Goal: Answer question/provide support: Share knowledge or assist other users

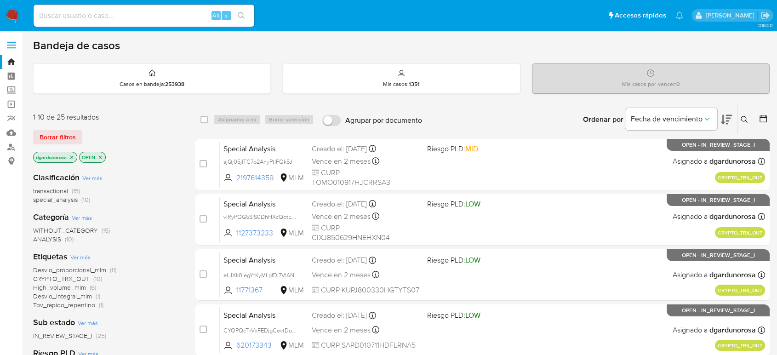
click at [747, 120] on icon at bounding box center [744, 119] width 7 height 7
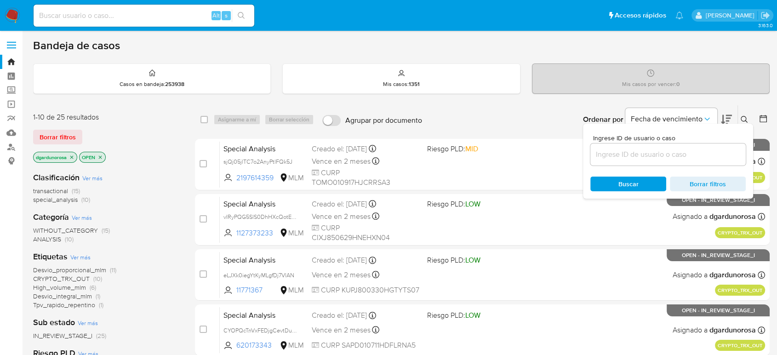
click at [701, 156] on input at bounding box center [668, 155] width 155 height 12
type input "60442909"
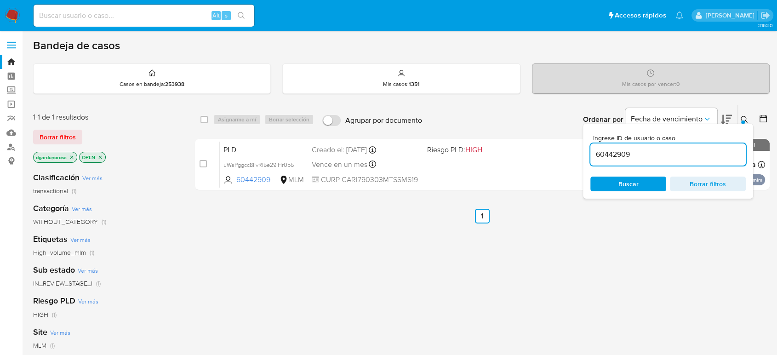
click at [747, 117] on icon at bounding box center [744, 119] width 7 height 7
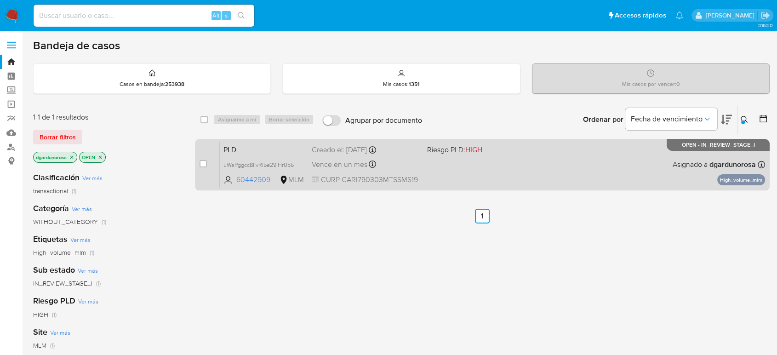
click at [640, 174] on div "PLD uWaPggcc8IlvRI5e29IHr0p5 60442909 MLM Riesgo PLD: HIGH Creado el: 12/09/202…" at bounding box center [493, 164] width 546 height 46
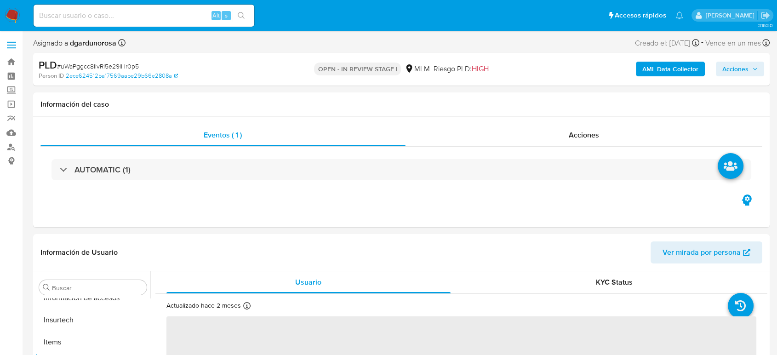
scroll to position [455, 0]
select select "10"
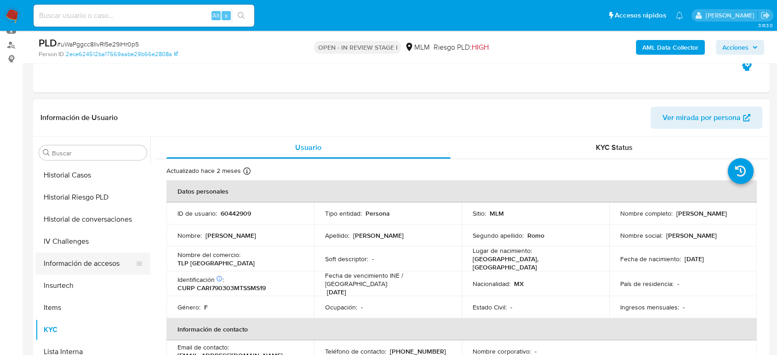
scroll to position [302, 0]
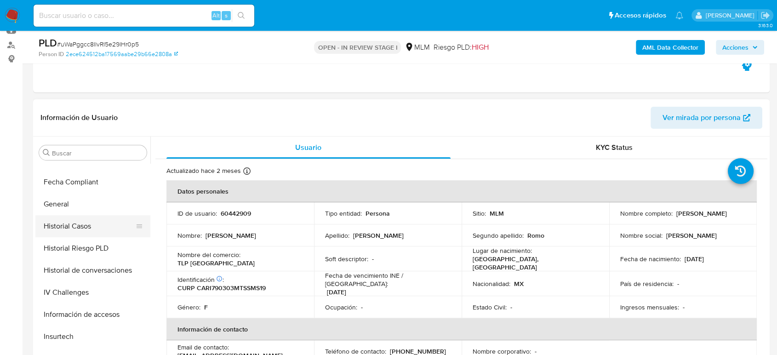
click at [85, 232] on button "Historial Casos" at bounding box center [89, 226] width 108 height 22
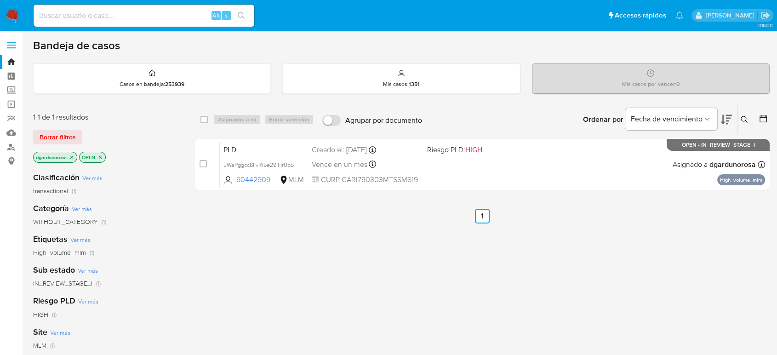
click at [741, 119] on button at bounding box center [745, 119] width 15 height 11
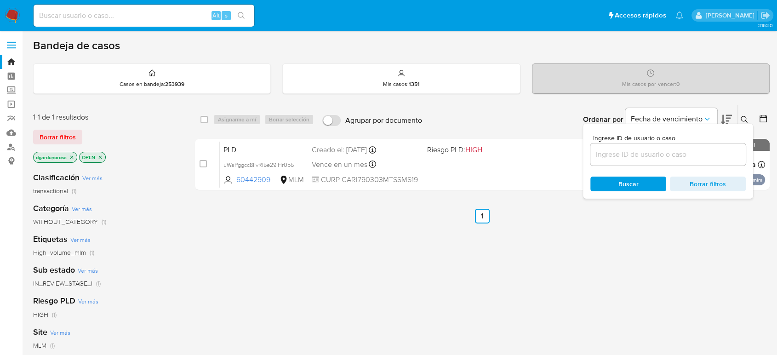
click at [653, 157] on input at bounding box center [668, 155] width 155 height 12
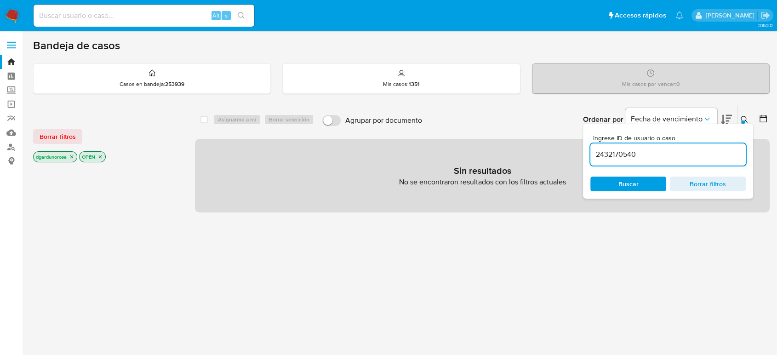
click at [661, 157] on input "2432170540" at bounding box center [668, 155] width 155 height 12
type input "2432170540"
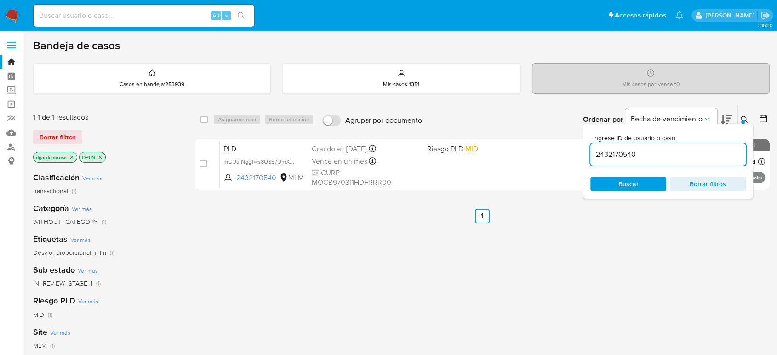
click at [744, 118] on icon at bounding box center [744, 119] width 7 height 7
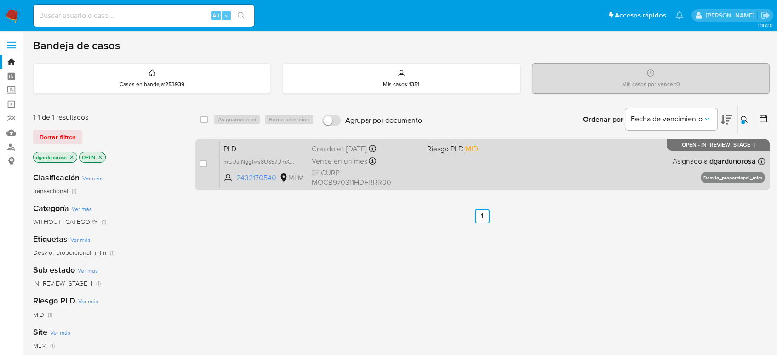
click at [615, 174] on div "PLD mGUaiNggTws8U8S7UmXu1RmN 2432170540 MLM Riesgo PLD: MID Creado el: 12/09/20…" at bounding box center [493, 164] width 546 height 46
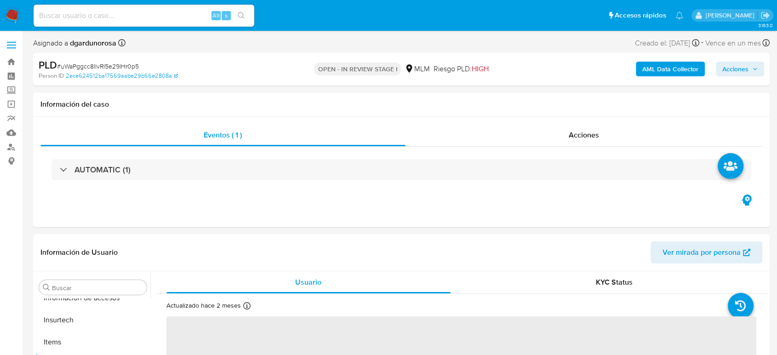
scroll to position [455, 0]
select select "10"
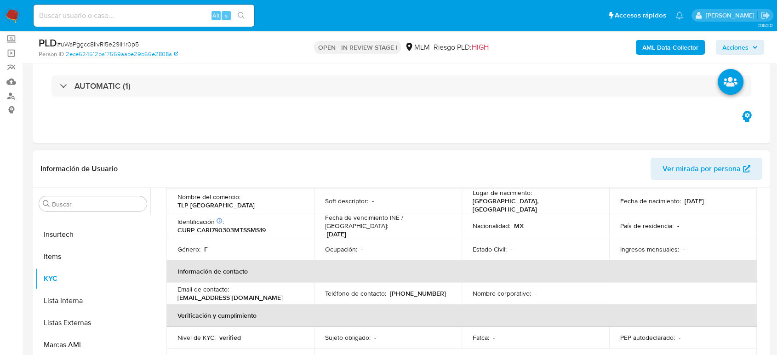
scroll to position [0, 0]
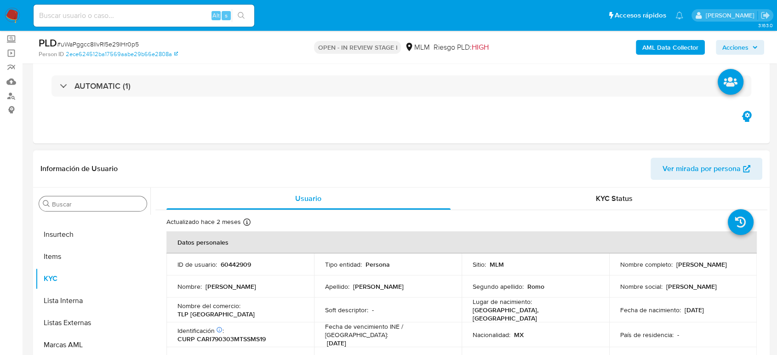
click at [95, 204] on input "Buscar" at bounding box center [97, 204] width 91 height 8
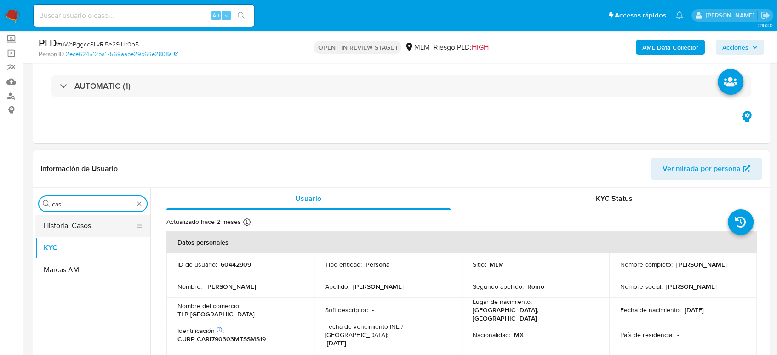
type input "cas"
click at [91, 227] on button "Historial Casos" at bounding box center [89, 226] width 108 height 22
click at [87, 224] on button "Historial Casos" at bounding box center [89, 226] width 108 height 22
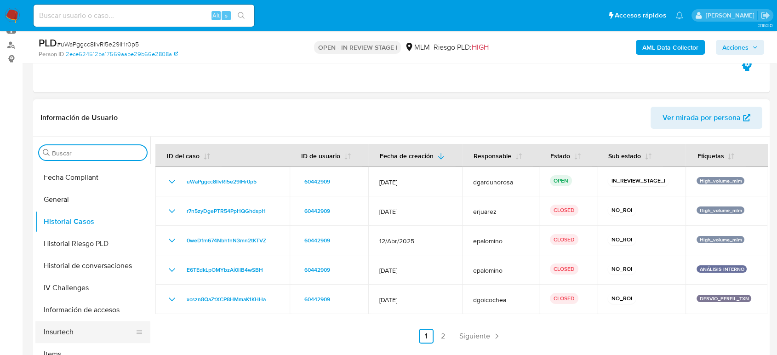
scroll to position [455, 0]
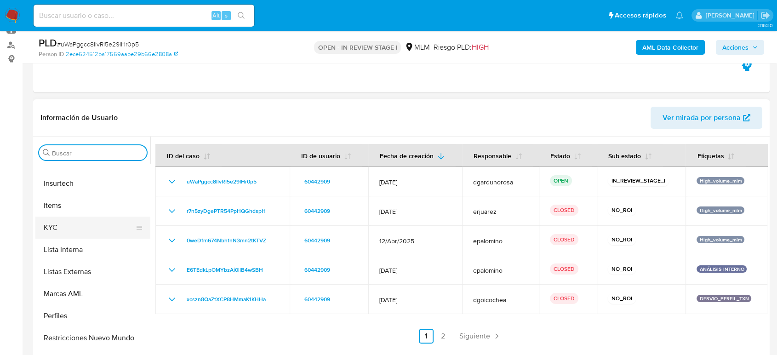
click at [70, 221] on button "KYC" at bounding box center [89, 228] width 108 height 22
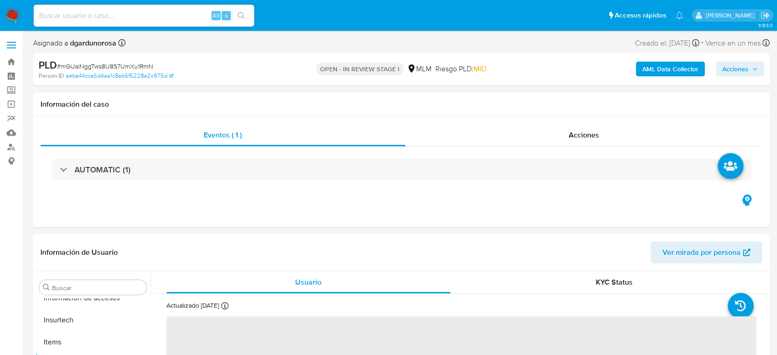
scroll to position [455, 0]
select select "10"
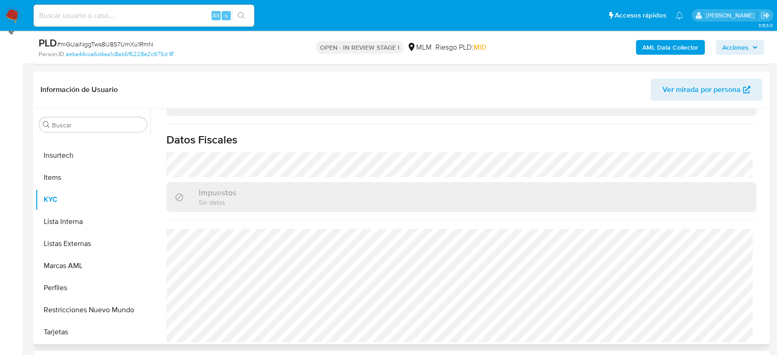
scroll to position [153, 0]
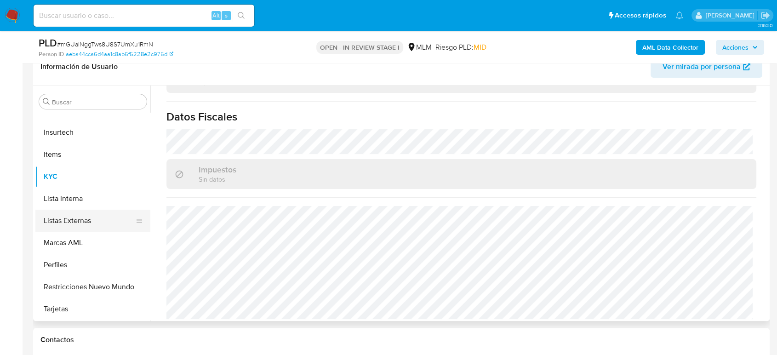
click at [63, 214] on button "Listas Externas" at bounding box center [89, 221] width 108 height 22
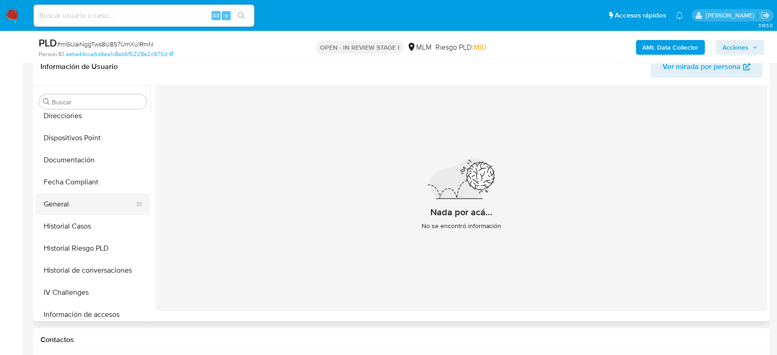
scroll to position [250, 0]
click at [71, 207] on button "General" at bounding box center [89, 205] width 108 height 22
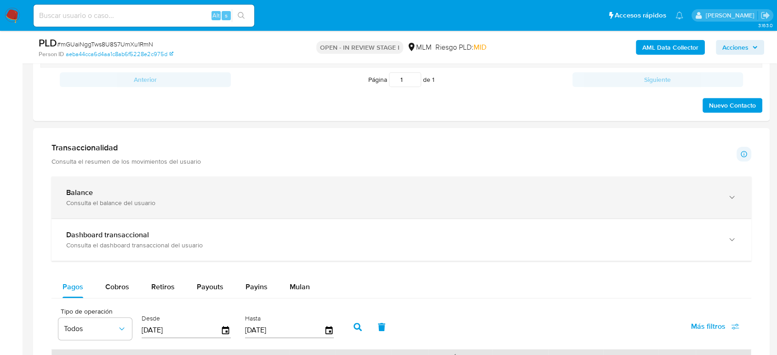
drag, startPoint x: 150, startPoint y: 190, endPoint x: 171, endPoint y: 194, distance: 21.0
click at [150, 190] on div "Balance" at bounding box center [392, 192] width 652 height 9
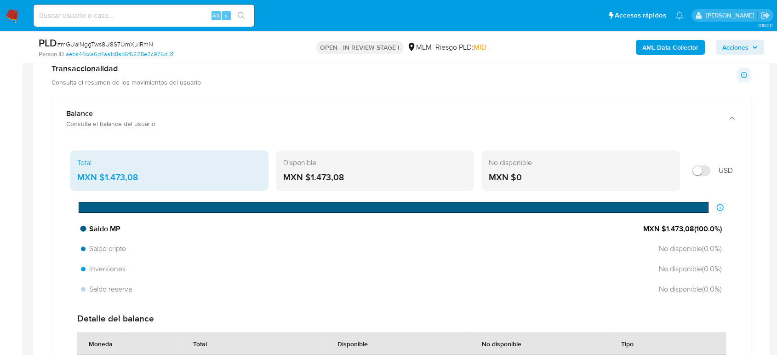
scroll to position [664, 0]
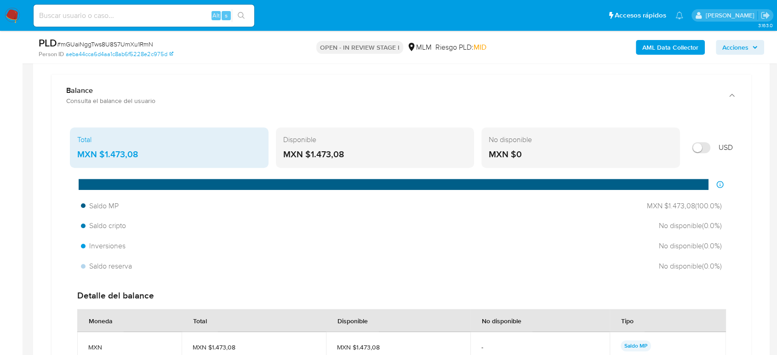
drag, startPoint x: 149, startPoint y: 167, endPoint x: 144, endPoint y: 166, distance: 5.4
click at [144, 166] on div "Total MXN $1.473,08 Disponible MXN $1.473,08 No disponible MXN $0 USD Distribuc…" at bounding box center [401, 267] width 685 height 286
drag, startPoint x: 123, startPoint y: 151, endPoint x: 101, endPoint y: 156, distance: 22.6
click at [101, 156] on div "MXN $1.473,08" at bounding box center [169, 155] width 184 height 12
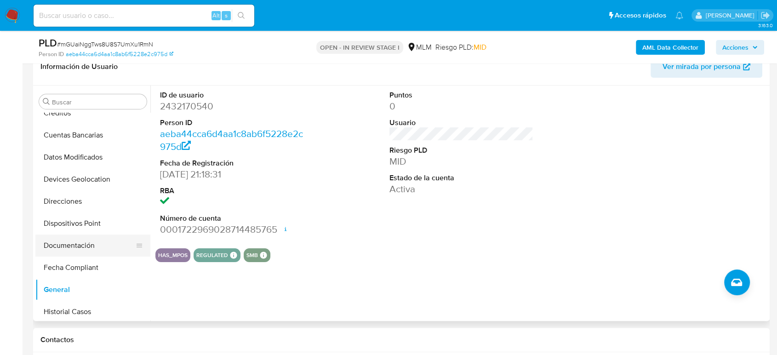
scroll to position [148, 0]
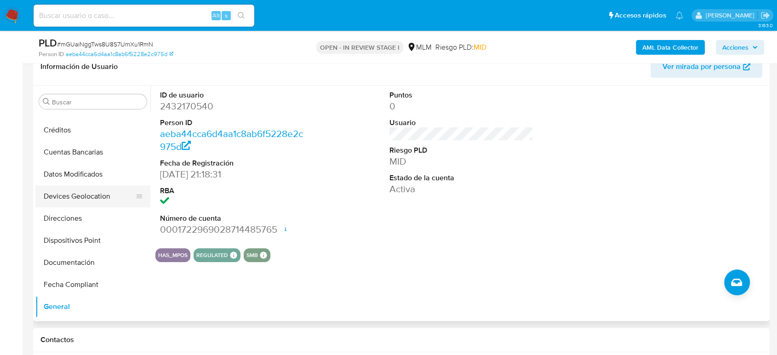
click at [69, 190] on button "Devices Geolocation" at bounding box center [89, 196] width 108 height 22
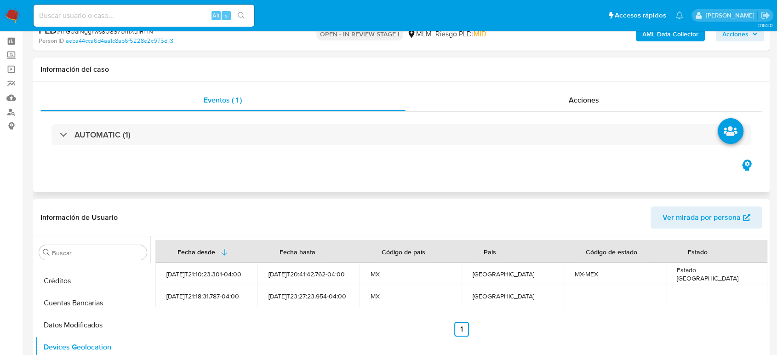
scroll to position [0, 0]
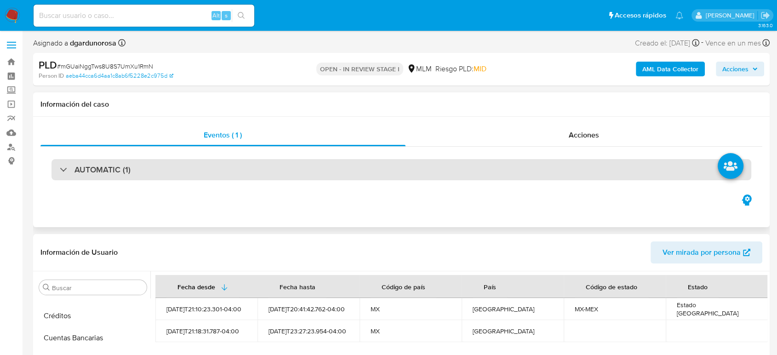
click at [152, 178] on div "AUTOMATIC (1)" at bounding box center [402, 169] width 700 height 21
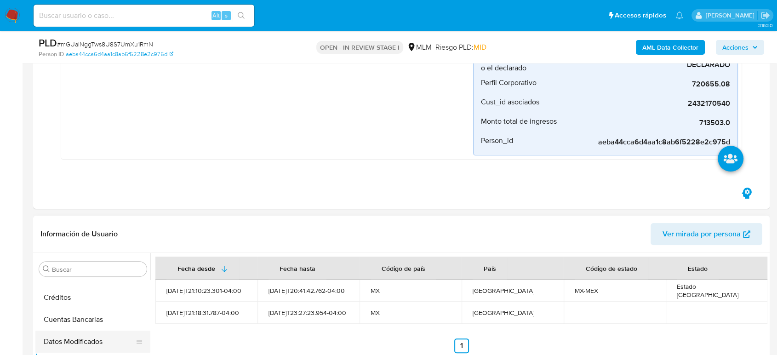
scroll to position [255, 0]
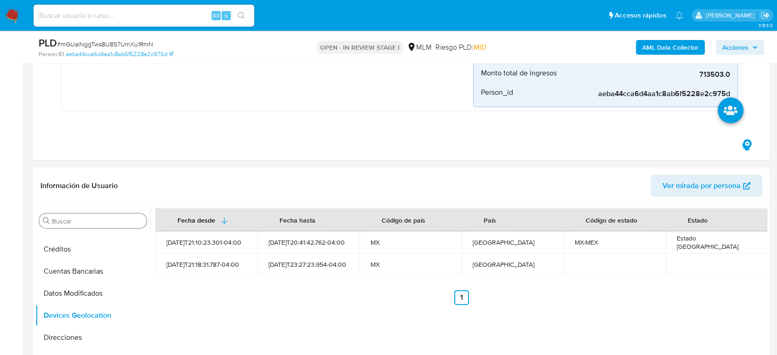
click at [124, 227] on div "Buscar" at bounding box center [93, 220] width 108 height 15
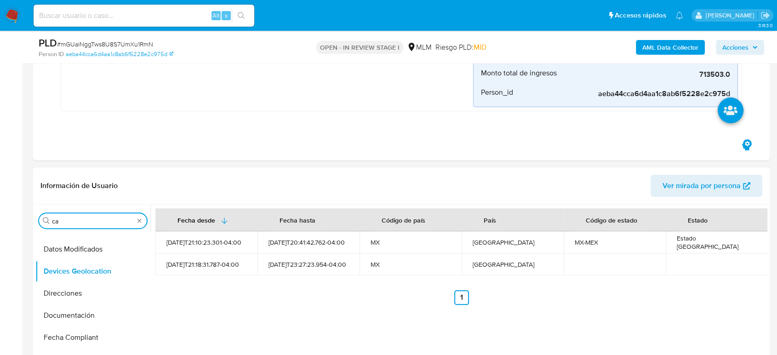
scroll to position [0, 0]
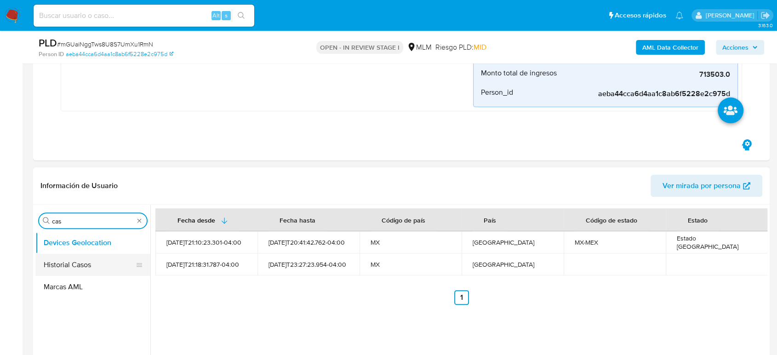
type input "cas"
click at [63, 266] on button "Historial Casos" at bounding box center [89, 265] width 108 height 22
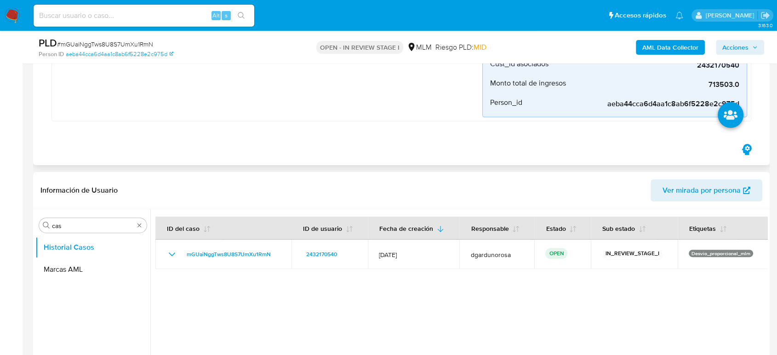
scroll to position [306, 0]
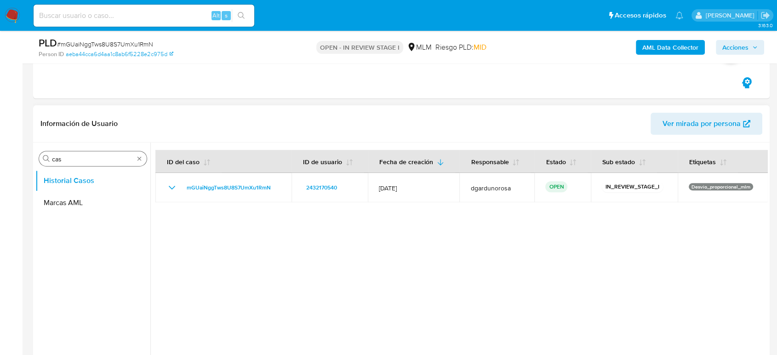
drag, startPoint x: 140, startPoint y: 157, endPoint x: 145, endPoint y: 156, distance: 5.1
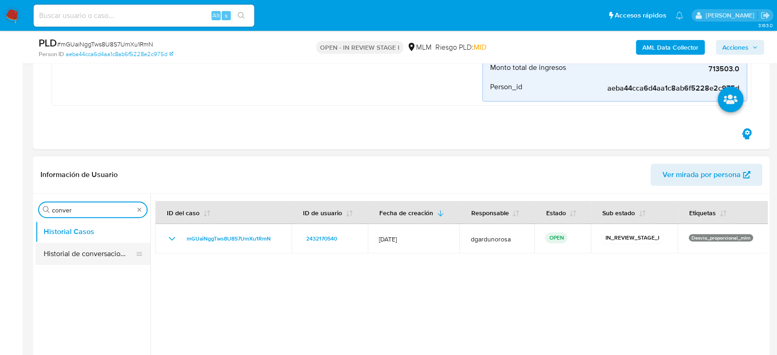
type input "conver"
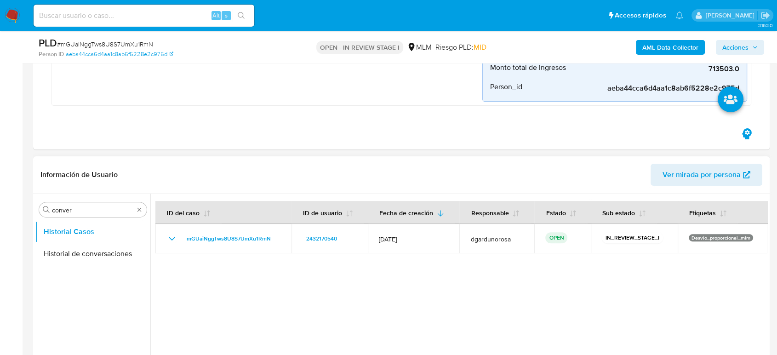
click at [99, 246] on button "Historial de conversaciones" at bounding box center [92, 254] width 115 height 22
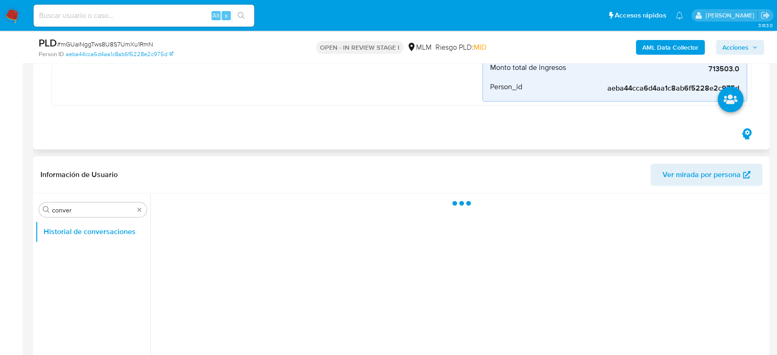
scroll to position [357, 0]
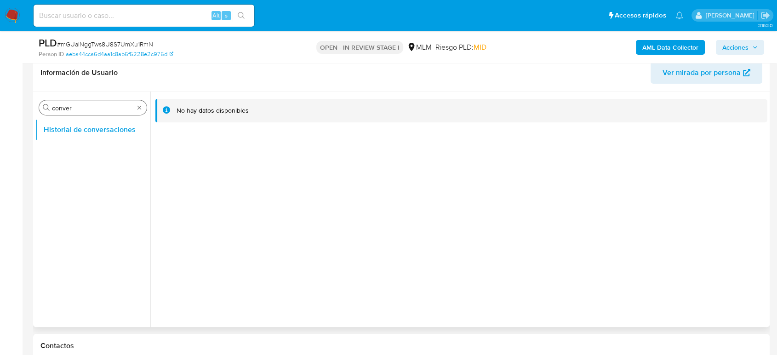
click at [144, 106] on div "Buscar conver" at bounding box center [93, 107] width 108 height 15
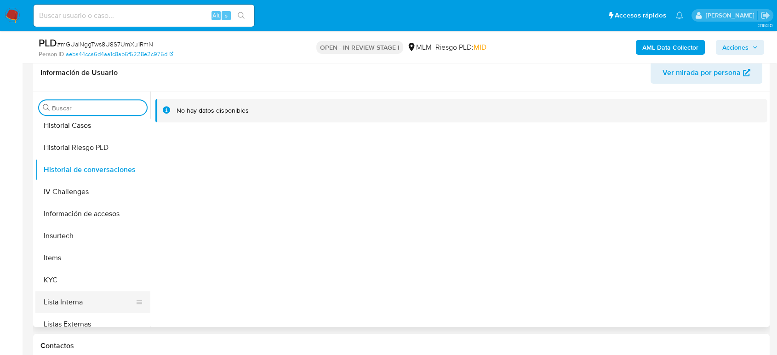
scroll to position [408, 0]
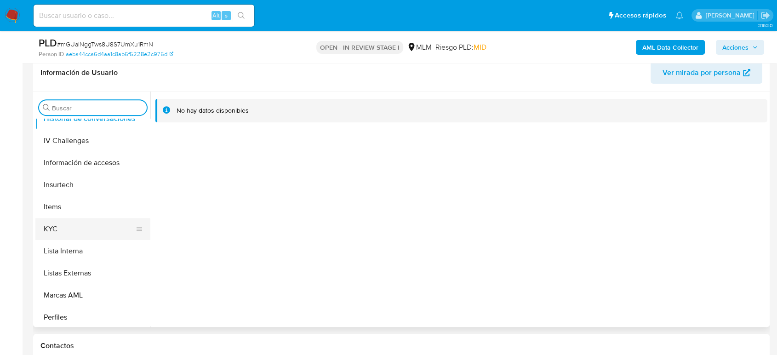
click at [67, 230] on button "KYC" at bounding box center [89, 229] width 108 height 22
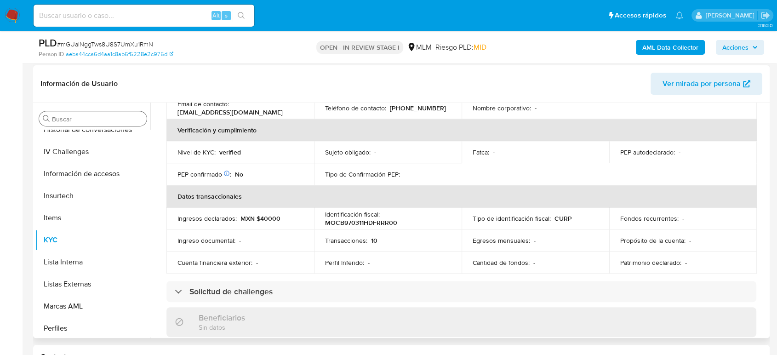
scroll to position [58, 0]
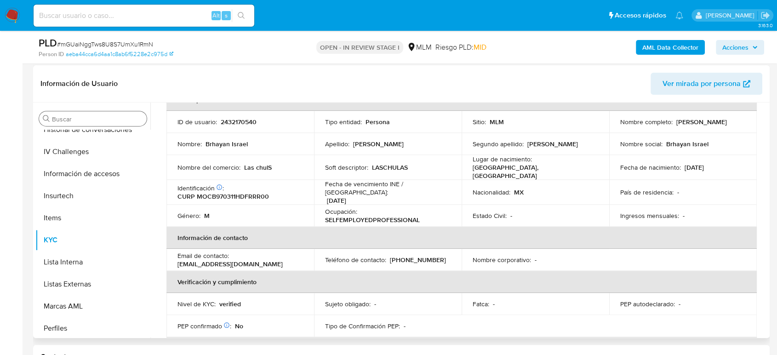
click at [425, 256] on p "[PHONE_NUMBER]" at bounding box center [418, 260] width 56 height 8
click at [423, 256] on p "[PHONE_NUMBER]" at bounding box center [418, 260] width 56 height 8
copy p "91987931"
click at [102, 120] on input "Buscar" at bounding box center [97, 119] width 91 height 8
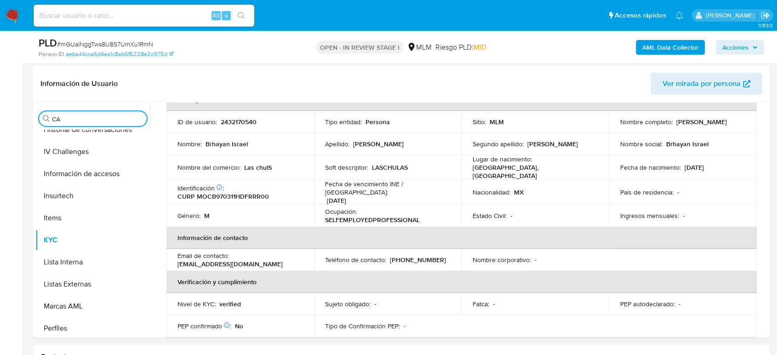
scroll to position [0, 0]
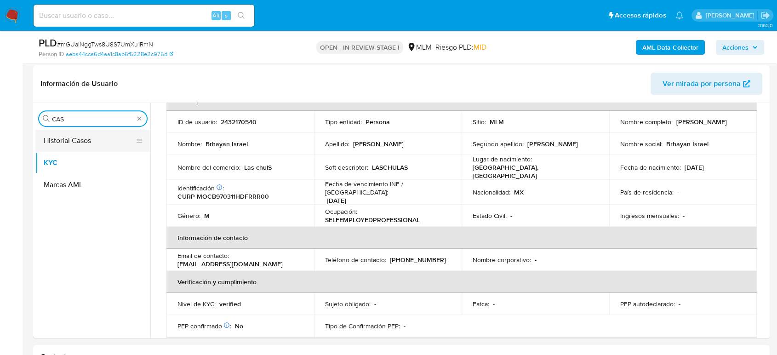
type input "CAS"
click at [74, 144] on button "Historial Casos" at bounding box center [89, 141] width 108 height 22
